Goal: Task Accomplishment & Management: Use online tool/utility

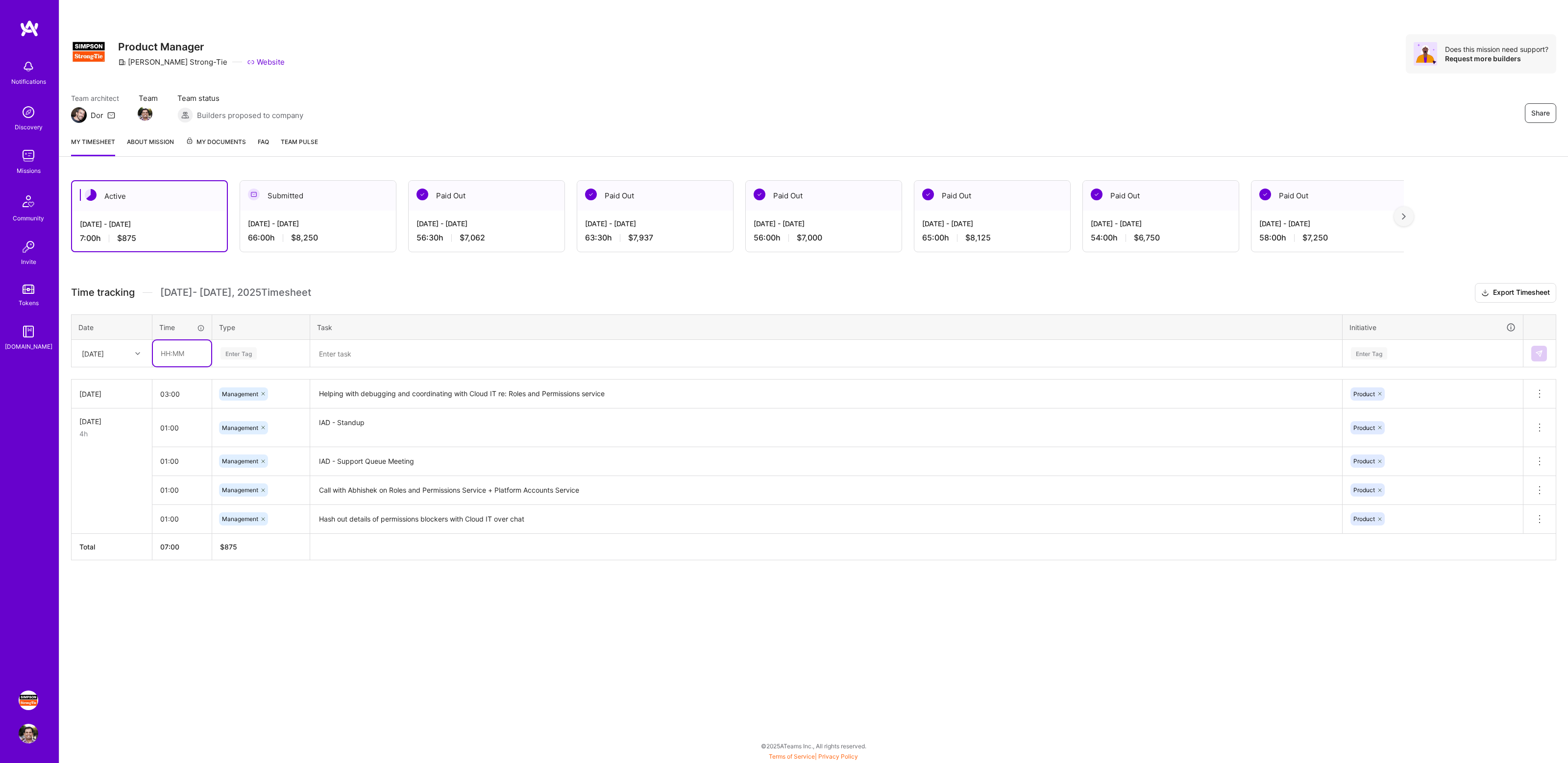
click at [210, 355] on input "text" at bounding box center [182, 353] width 59 height 26
type input "01:00"
click at [438, 284] on h3 "Time tracking Oct 1 - Oct 15 , 2025 Timesheet Export Timesheet" at bounding box center [814, 293] width 1485 height 19
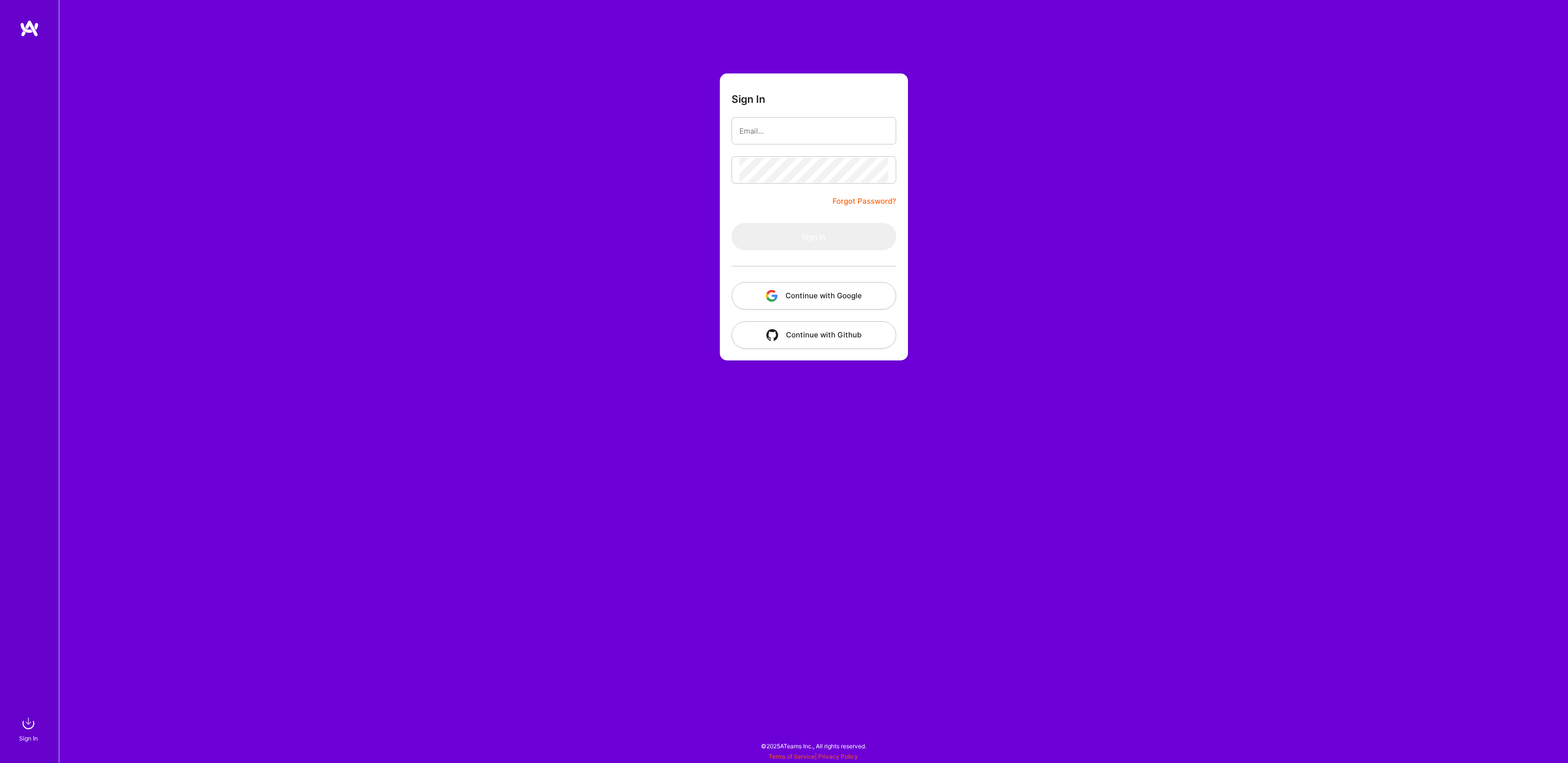
click at [806, 295] on button "Continue with Google" at bounding box center [814, 295] width 165 height 27
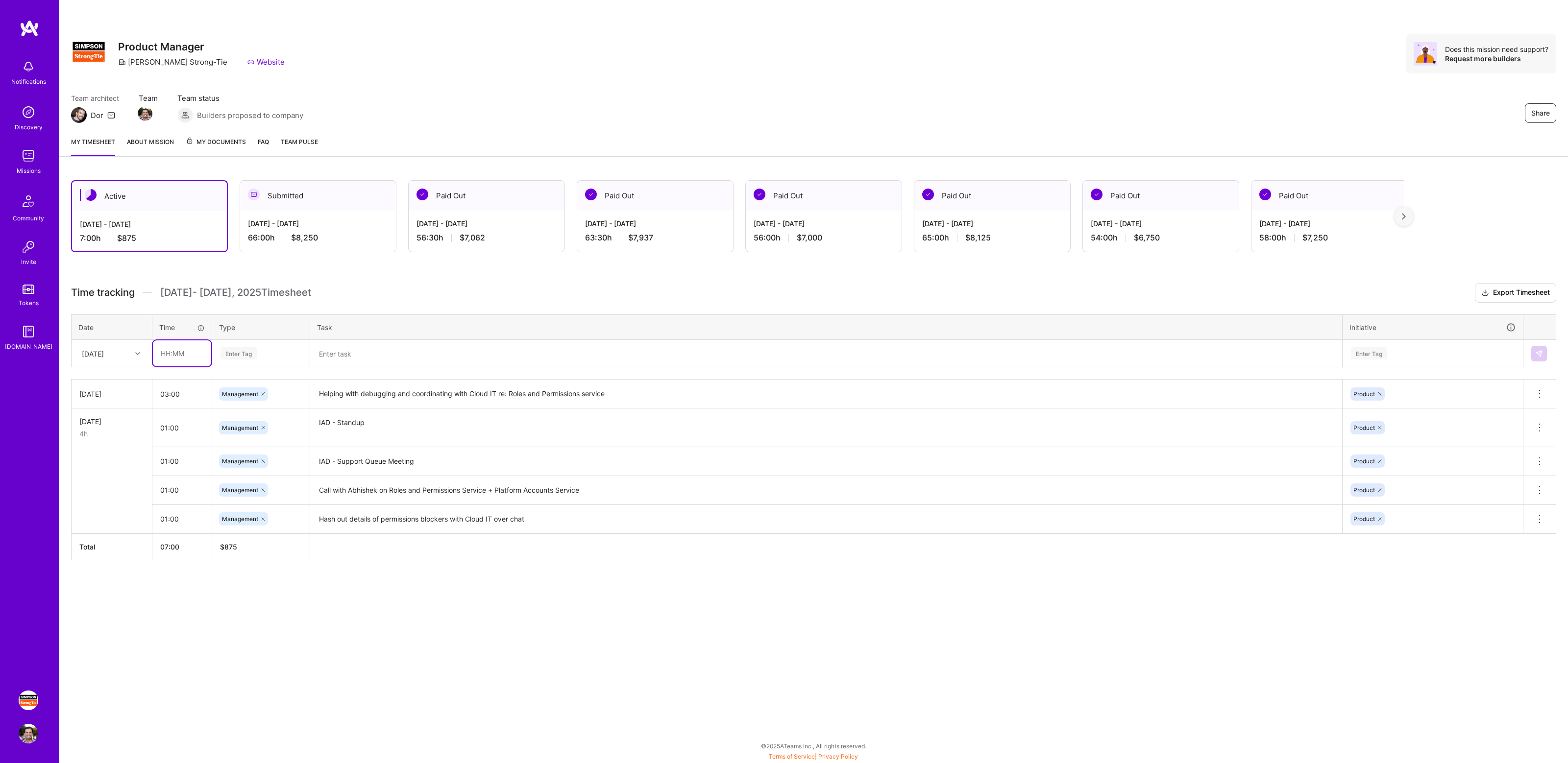
click at [174, 356] on input "text" at bounding box center [182, 353] width 59 height 26
type input "01:00"
type input "manage"
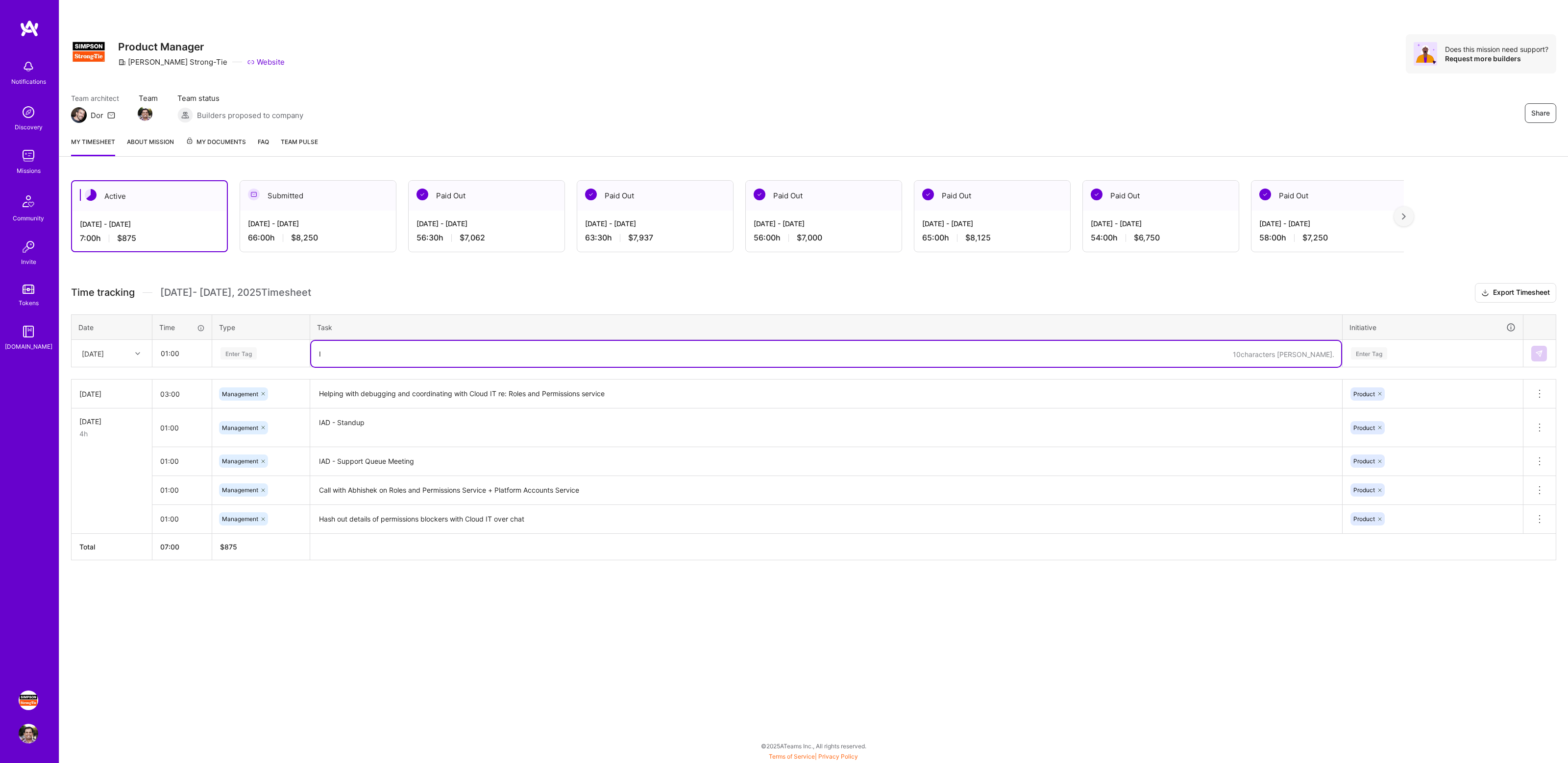
type textarea "I"
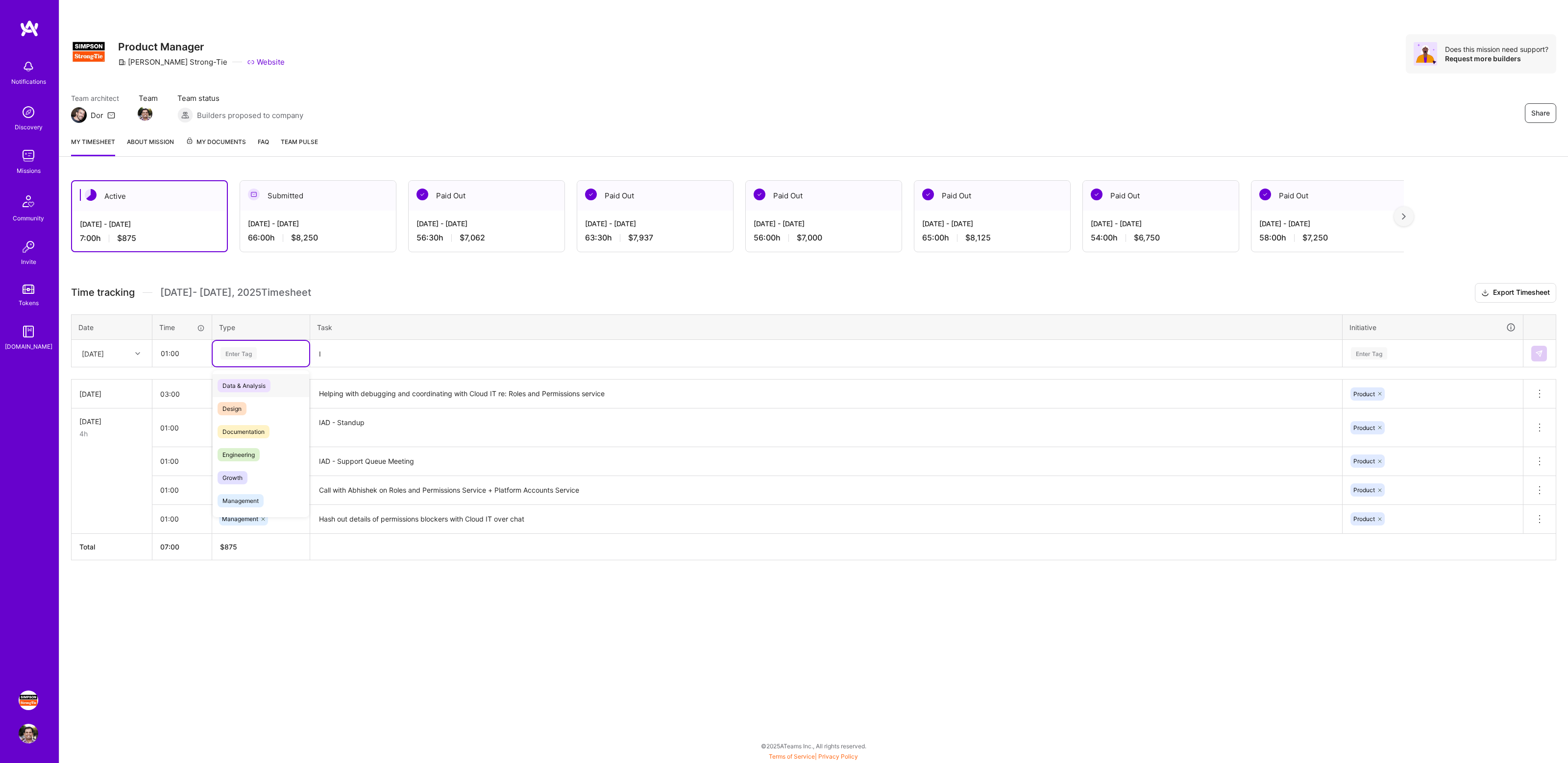
click at [238, 350] on div "Enter Tag" at bounding box center [238, 353] width 36 height 15
type input "mana"
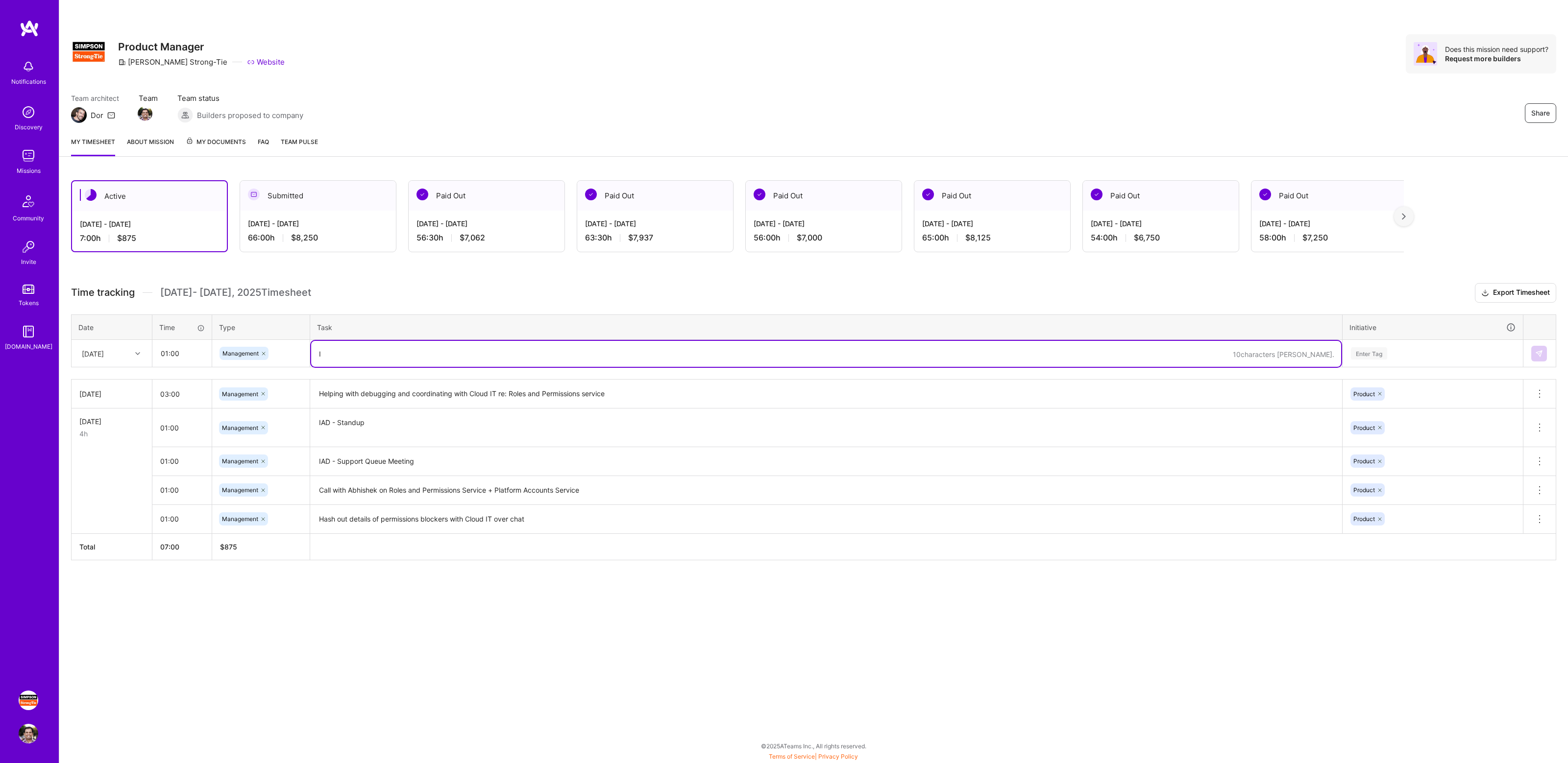
click at [382, 350] on textarea "I" at bounding box center [826, 354] width 1030 height 26
type textarea "IAD - Demo Day"
click at [1392, 356] on div "Enter Tag" at bounding box center [1433, 353] width 166 height 12
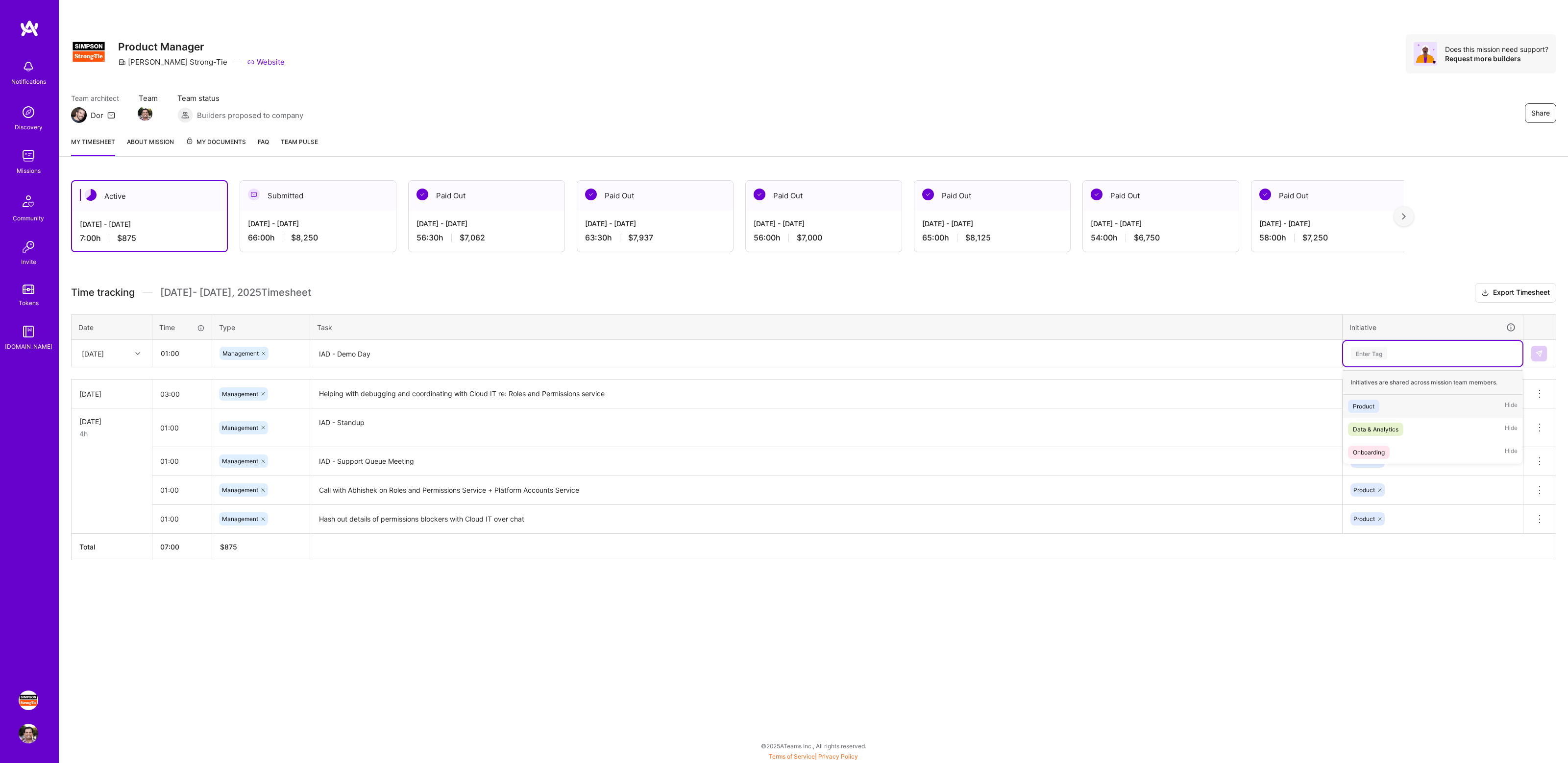
click at [1385, 408] on div "Product Hide" at bounding box center [1432, 406] width 179 height 23
click at [1539, 353] on img at bounding box center [1539, 353] width 8 height 8
